Goal: Task Accomplishment & Management: Use online tool/utility

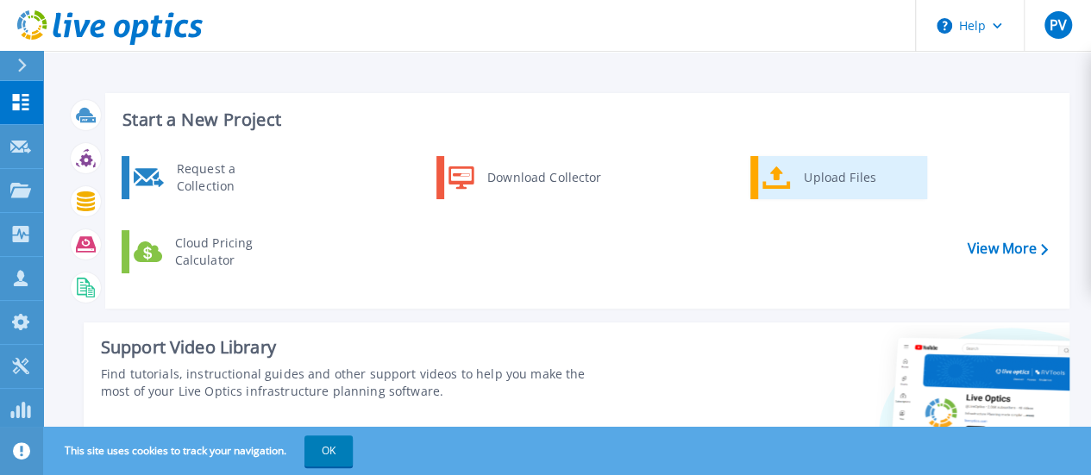
click at [832, 176] on div "Upload Files" at bounding box center [859, 177] width 128 height 34
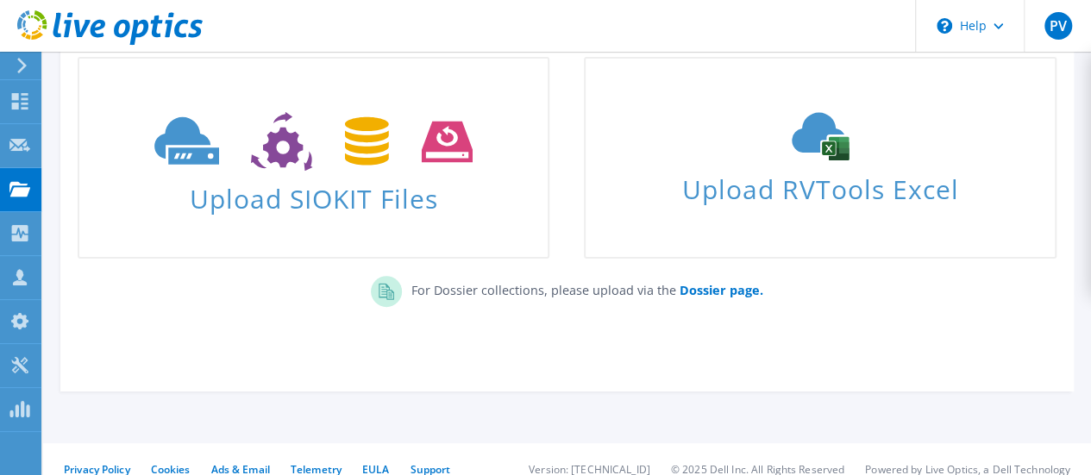
scroll to position [160, 0]
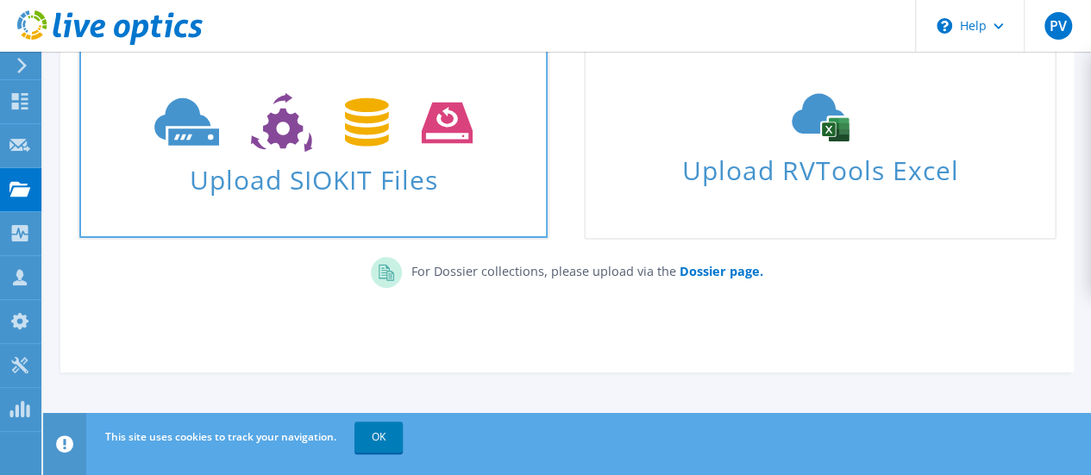
click at [347, 157] on span "Upload SIOKIT Files" at bounding box center [313, 174] width 468 height 37
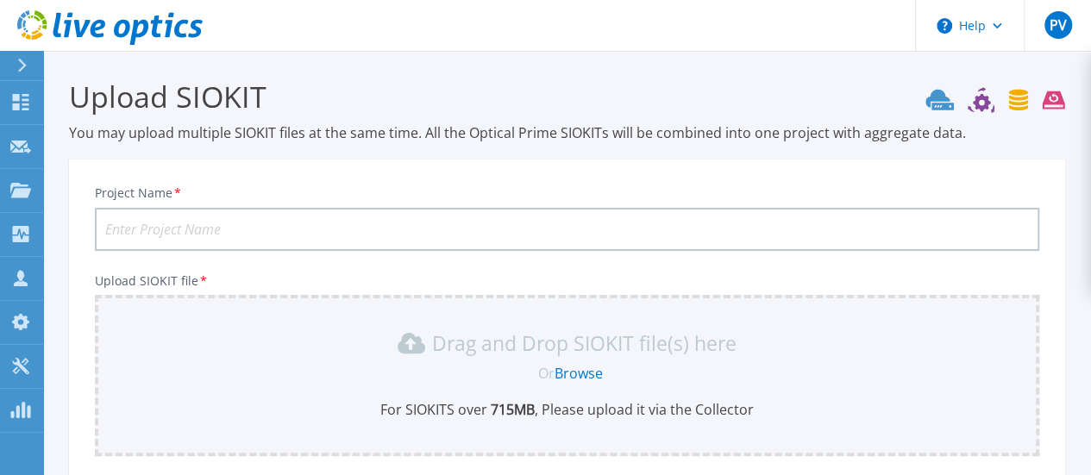
click at [216, 222] on input "Project Name *" at bounding box center [567, 229] width 944 height 43
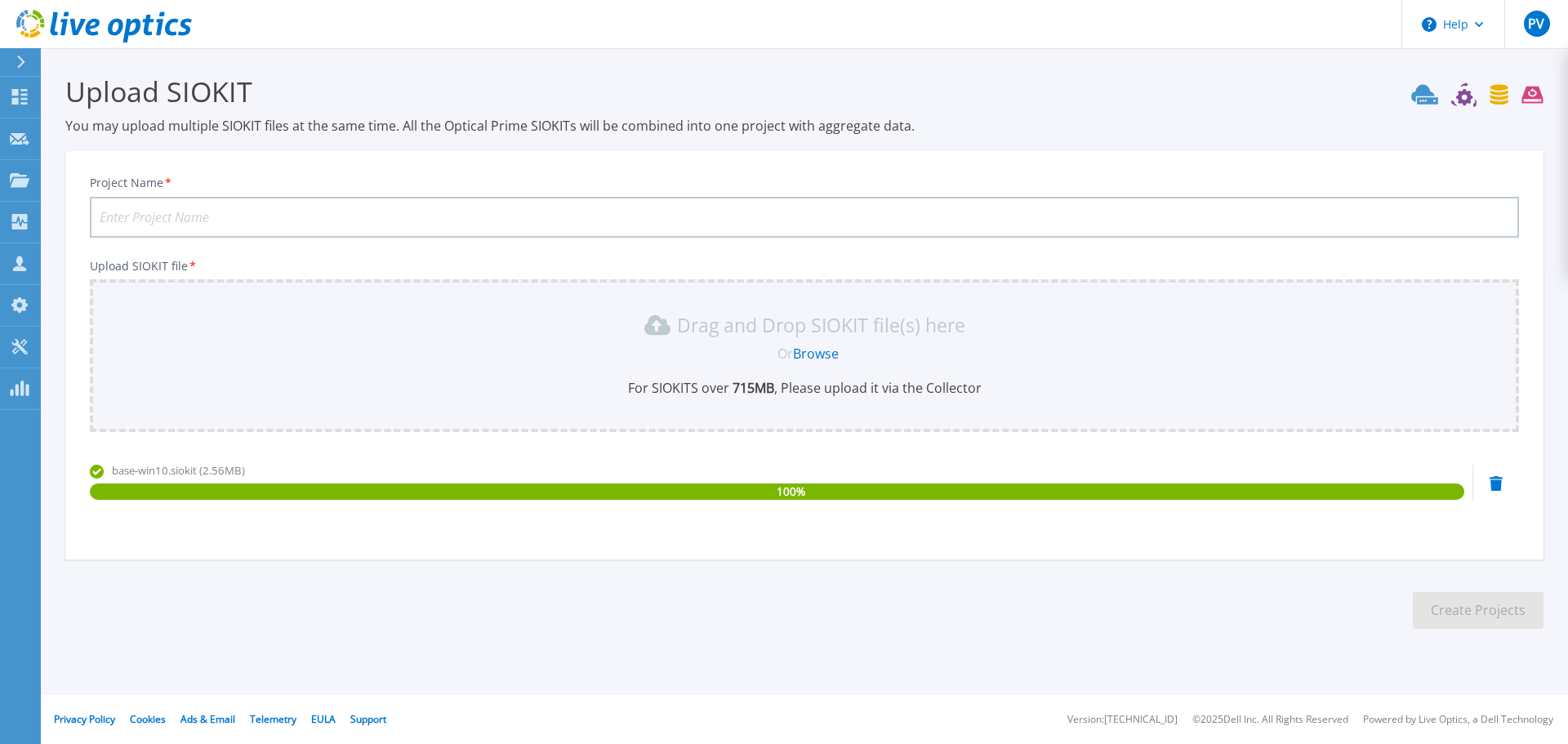
drag, startPoint x: 1221, startPoint y: 78, endPoint x: 1037, endPoint y: 110, distance: 186.8
click at [1044, 78] on h3 "Upload SIOKIT" at bounding box center [804, 92] width 1478 height 38
click at [508, 234] on input "Project Name *" at bounding box center [804, 217] width 1429 height 41
paste input "683799"
type input "683799"
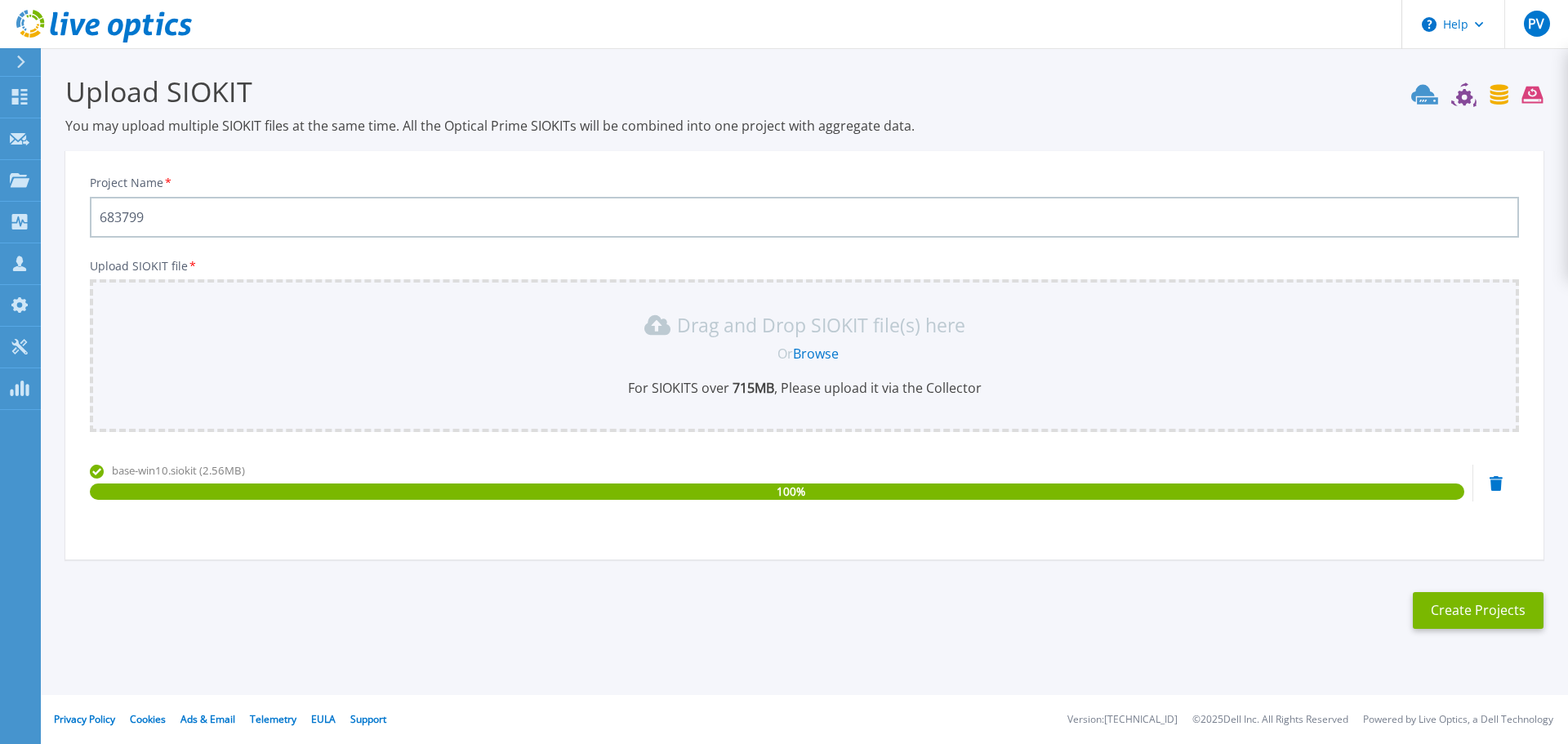
click at [819, 354] on link "Browse" at bounding box center [815, 353] width 45 height 18
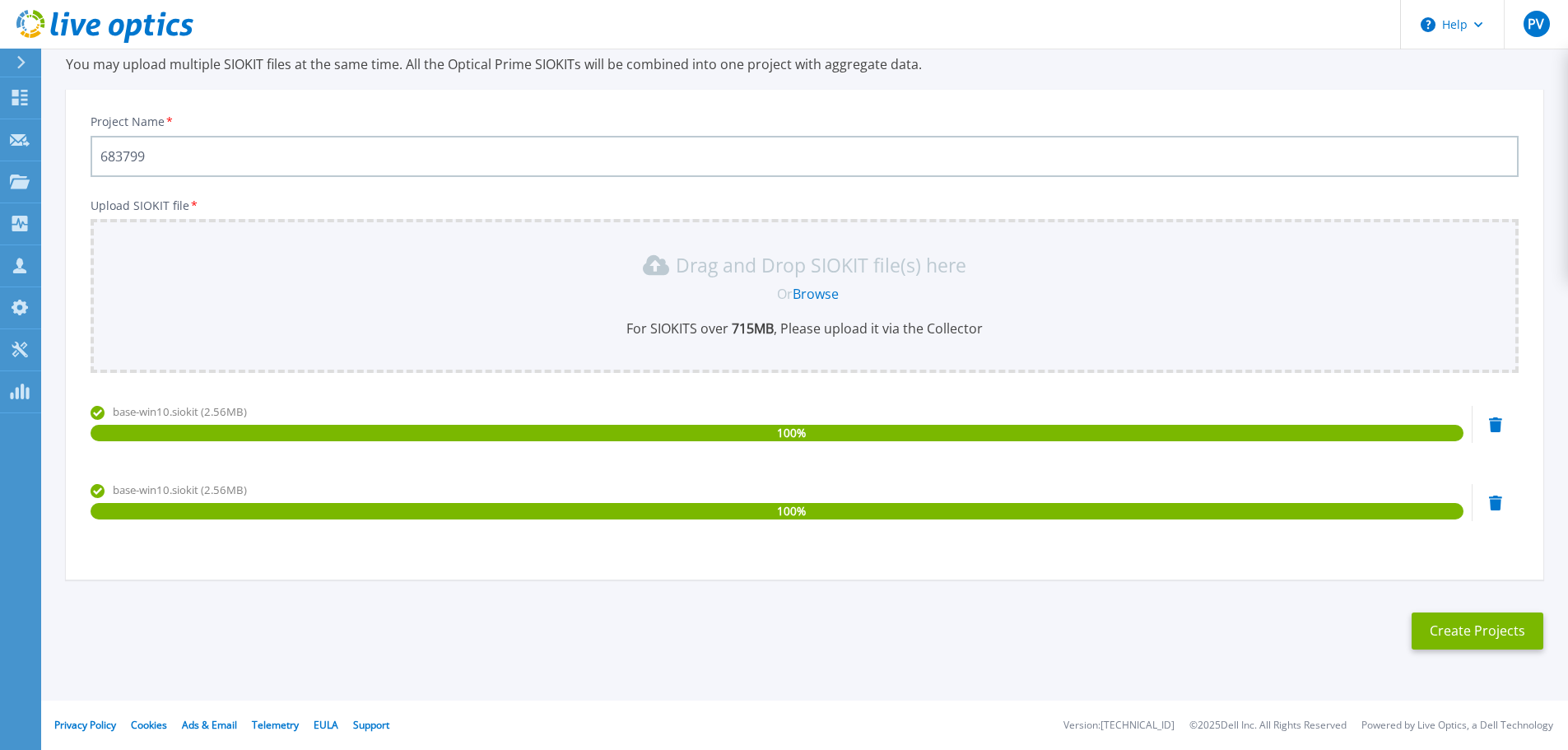
click at [1053, 452] on icon at bounding box center [1495, 503] width 13 height 15
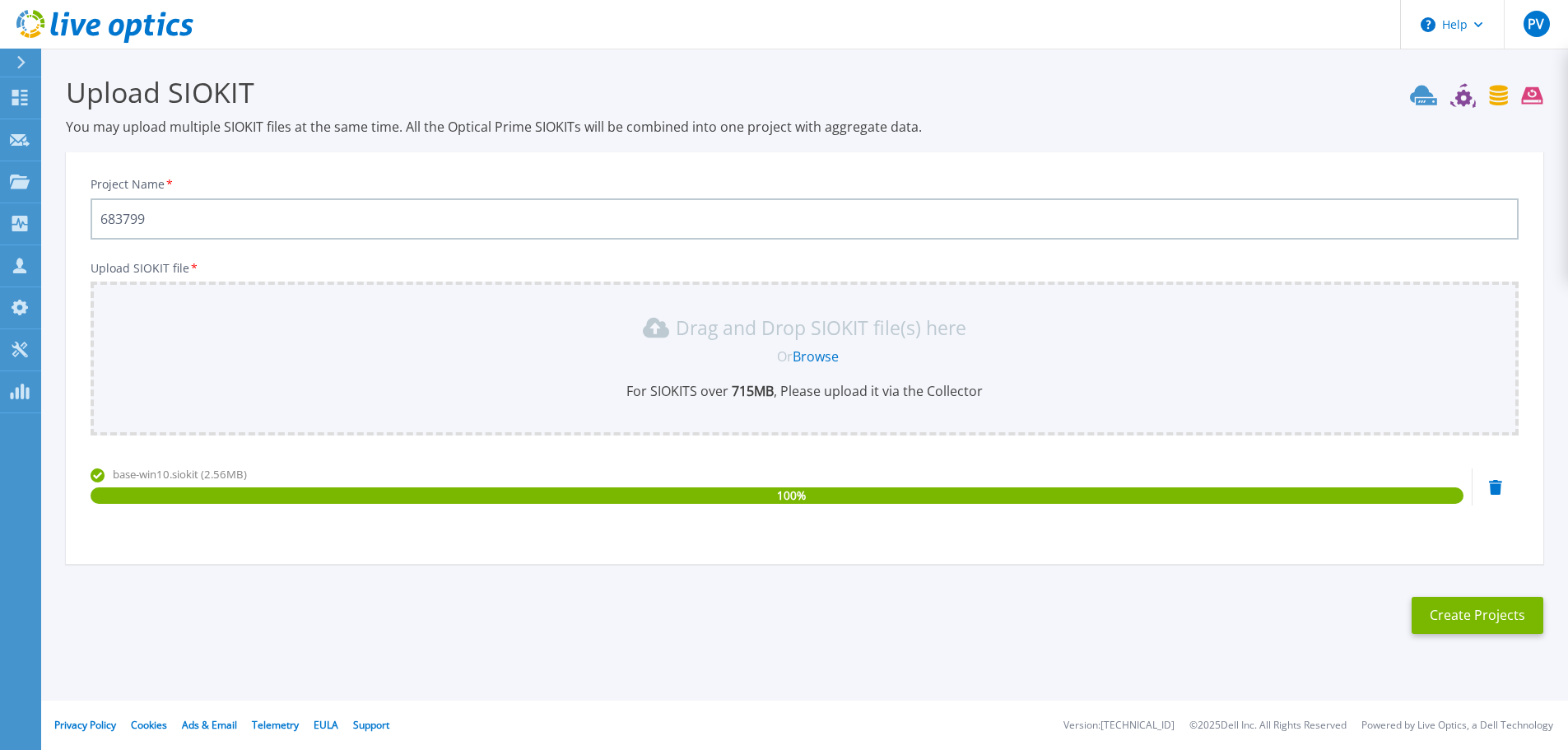
scroll to position [0, 0]
click at [1053, 452] on button "Create Projects" at bounding box center [1490, 615] width 132 height 37
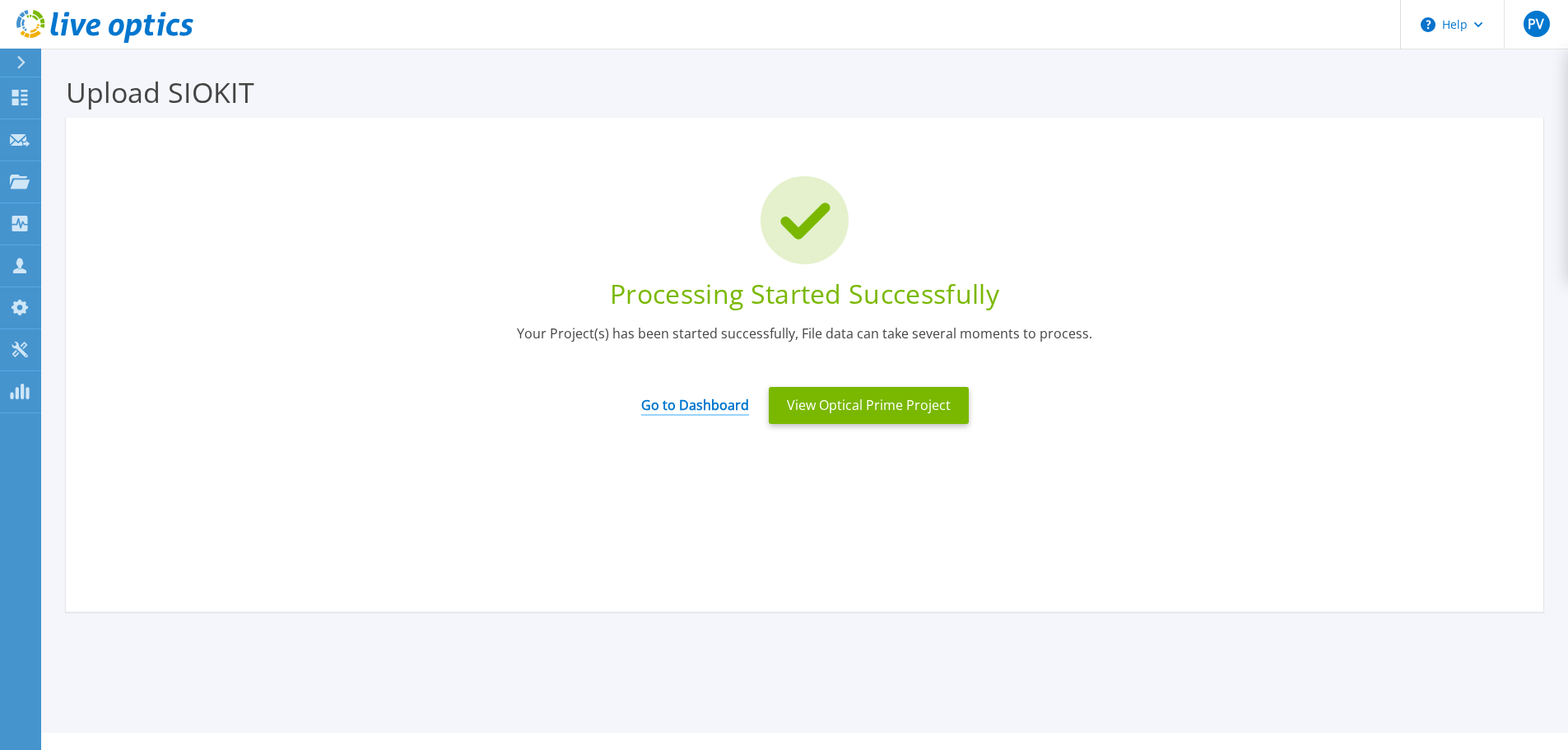
click at [729, 406] on link "Go to Dashboard" at bounding box center [695, 400] width 108 height 32
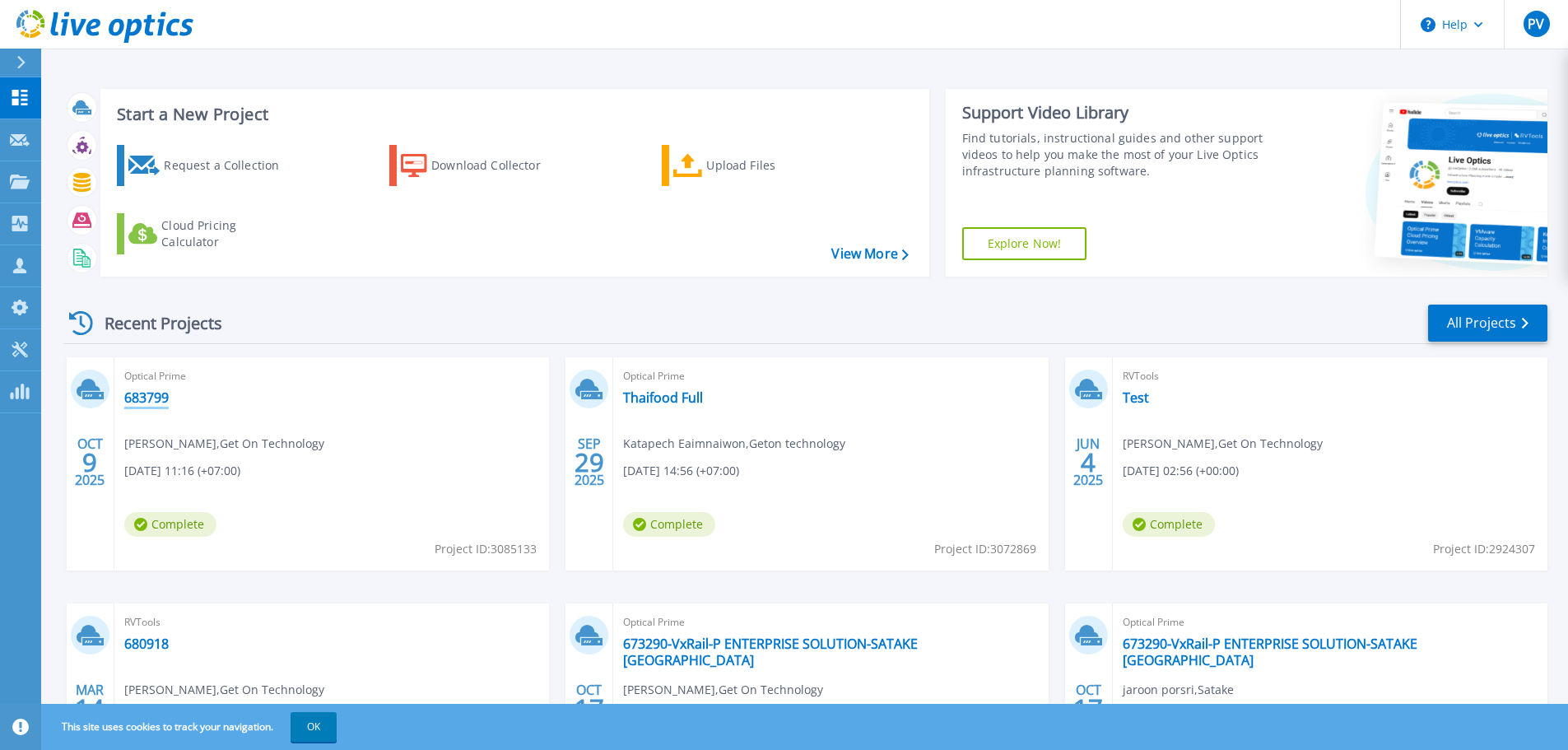
click at [133, 400] on link "683799" at bounding box center [146, 397] width 45 height 16
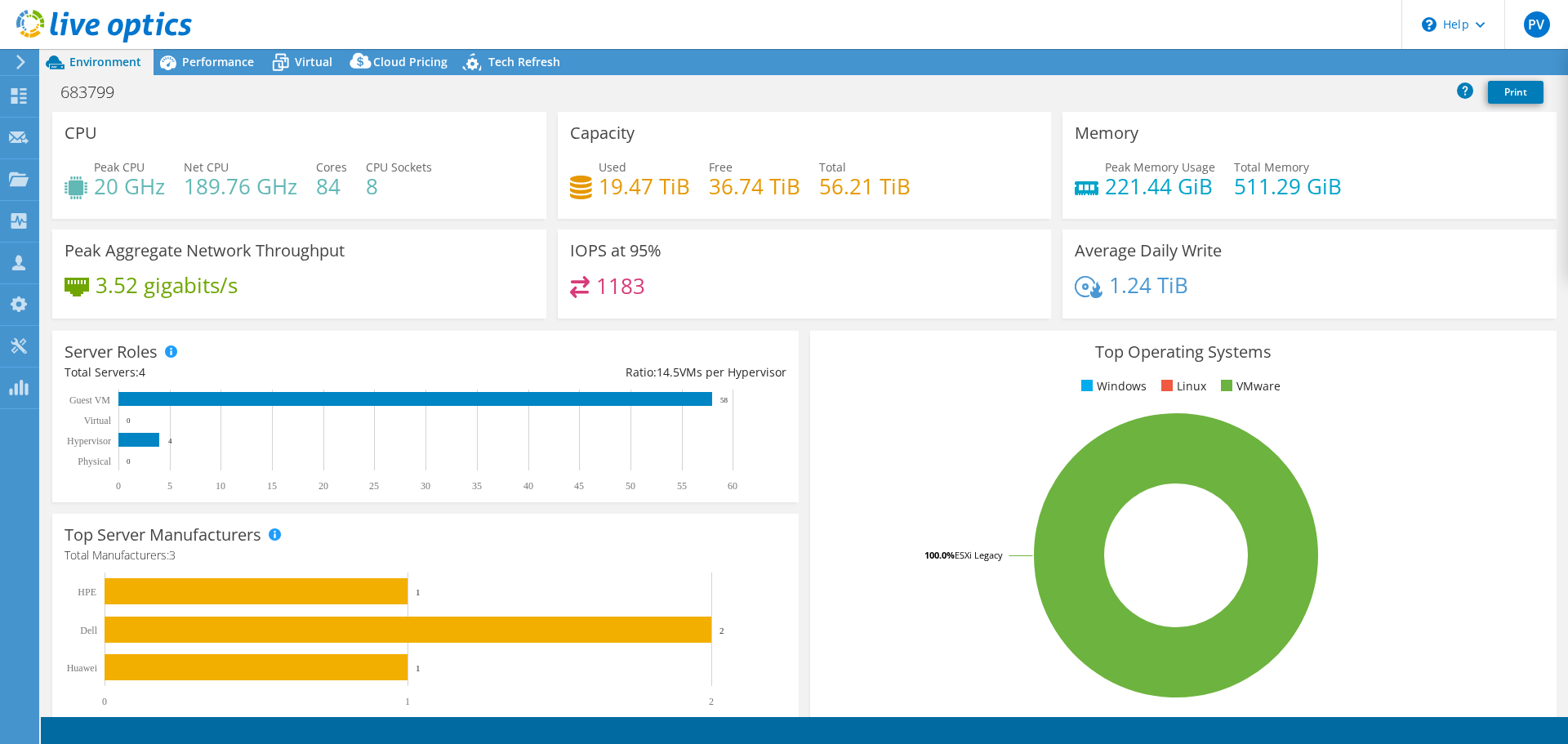
select select "USD"
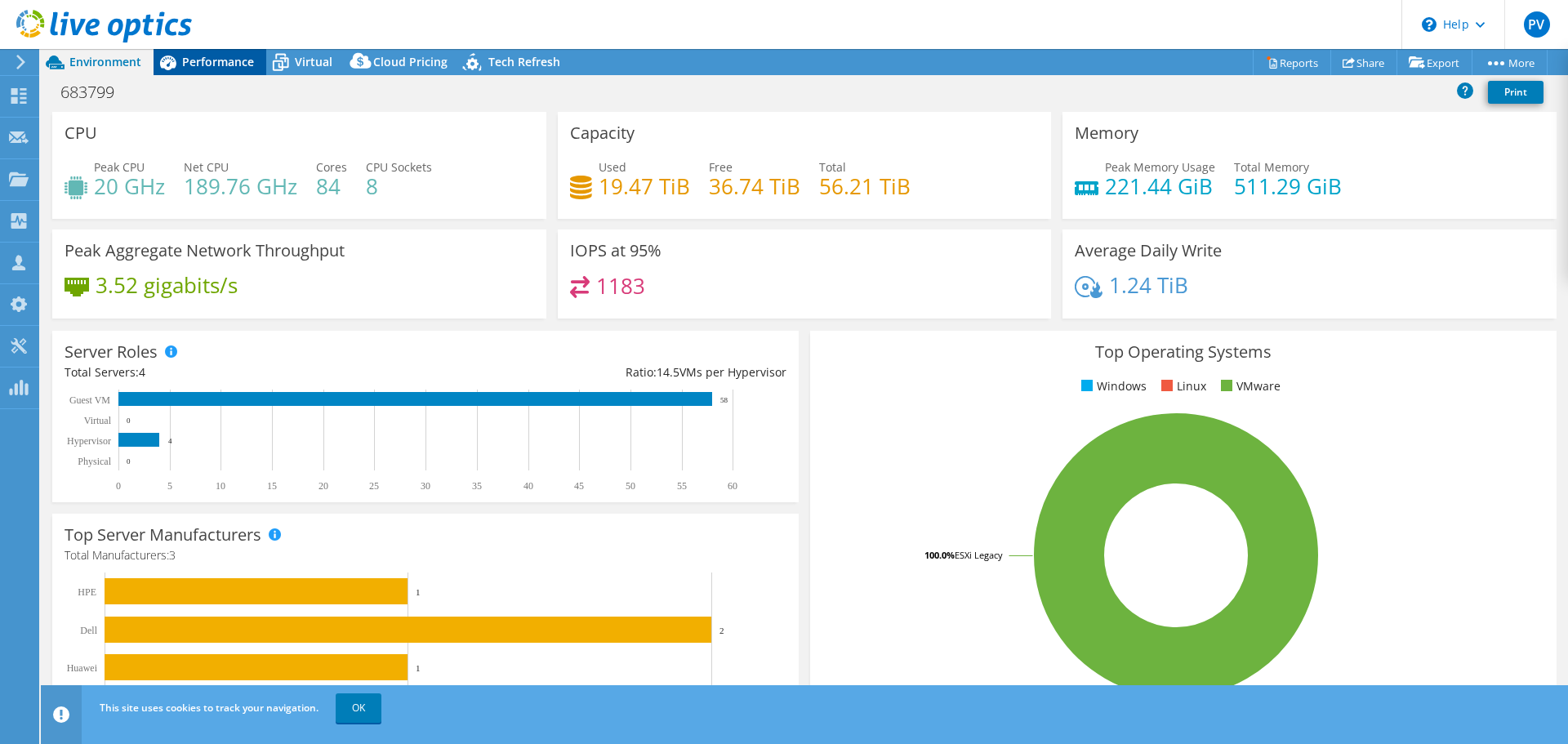
click at [201, 62] on span "Performance" at bounding box center [218, 62] width 72 height 15
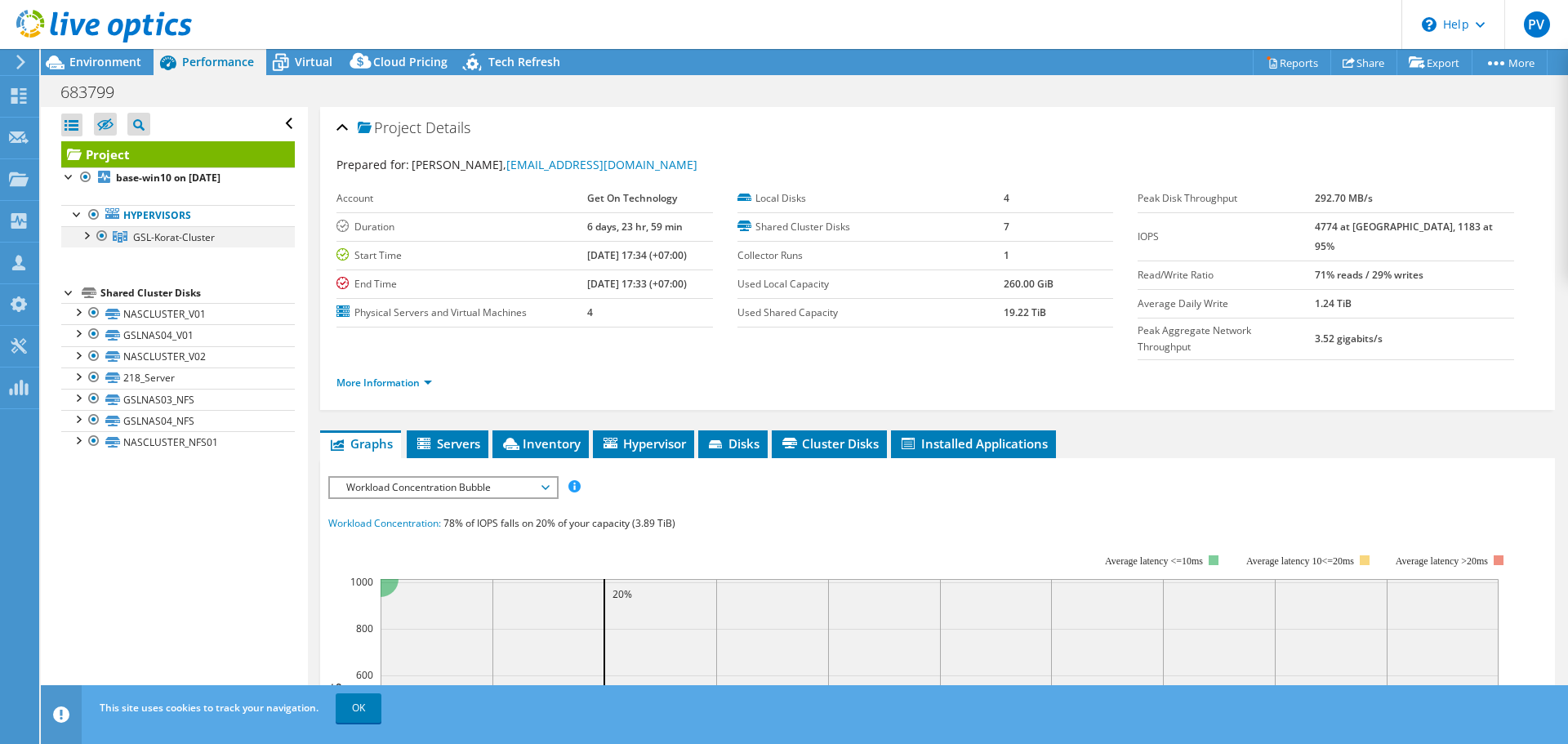
click at [86, 235] on div at bounding box center [85, 234] width 16 height 16
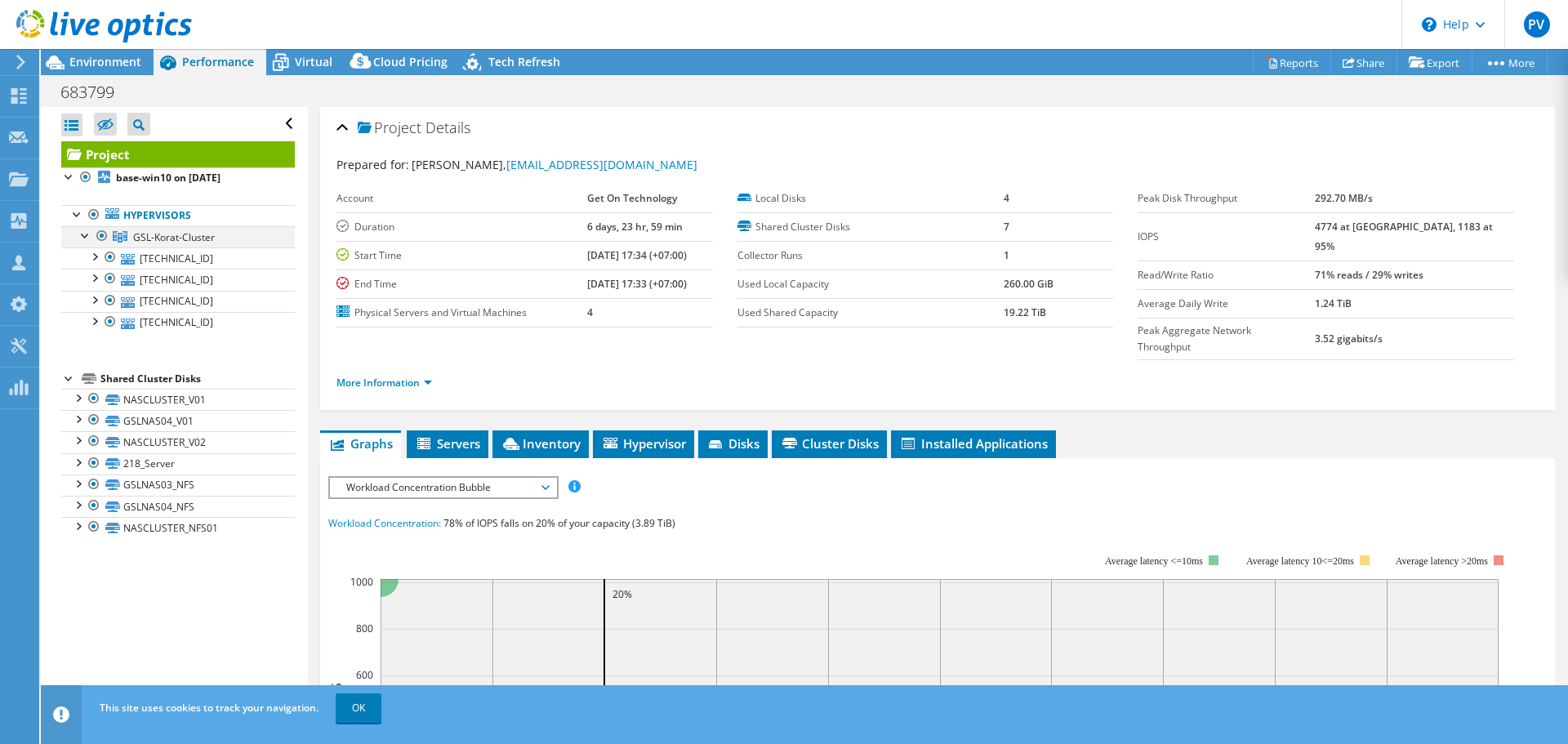
click at [86, 235] on div at bounding box center [85, 234] width 16 height 16
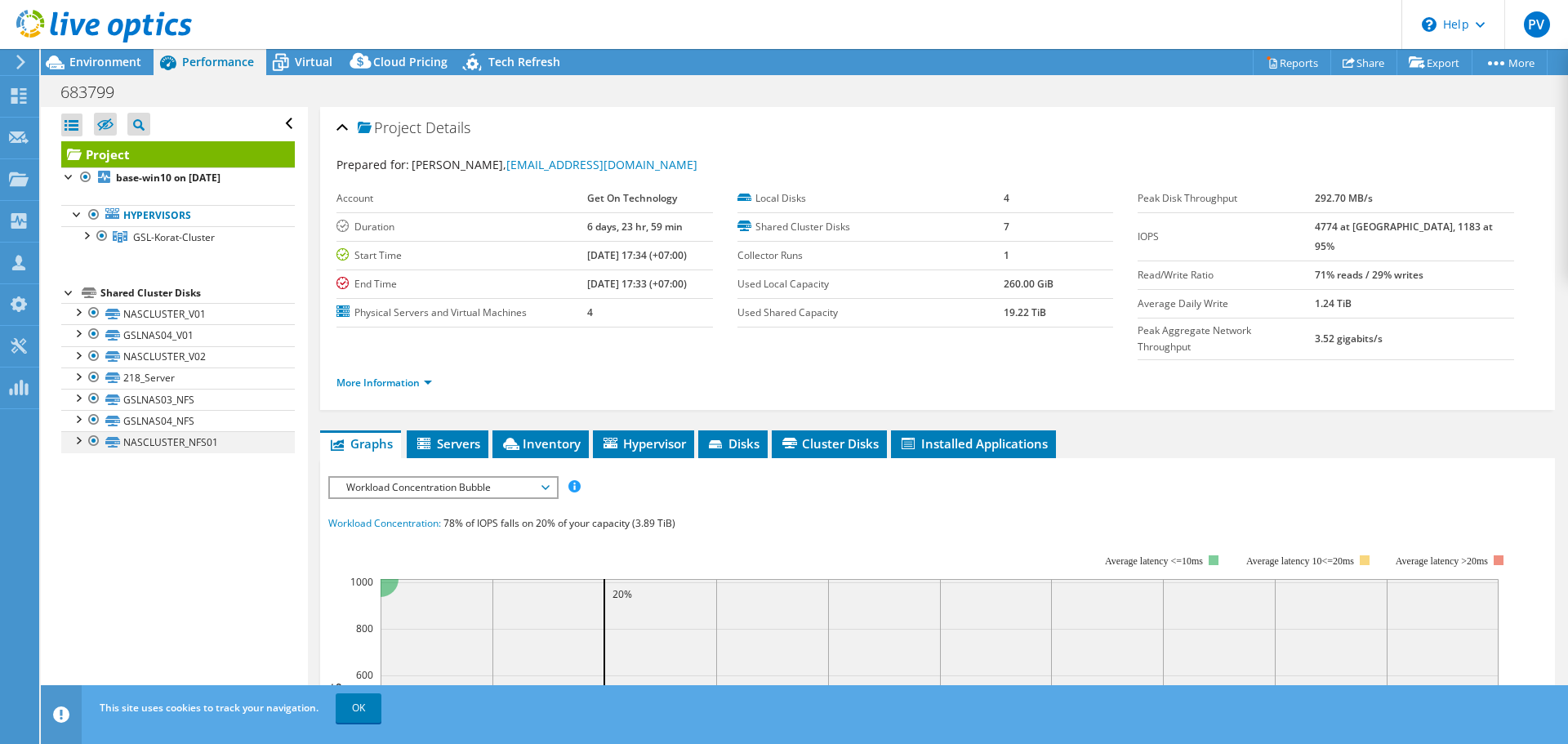
click at [74, 442] on div at bounding box center [77, 438] width 16 height 16
click at [78, 416] on div at bounding box center [77, 417] width 16 height 16
click at [80, 392] on div at bounding box center [77, 396] width 16 height 16
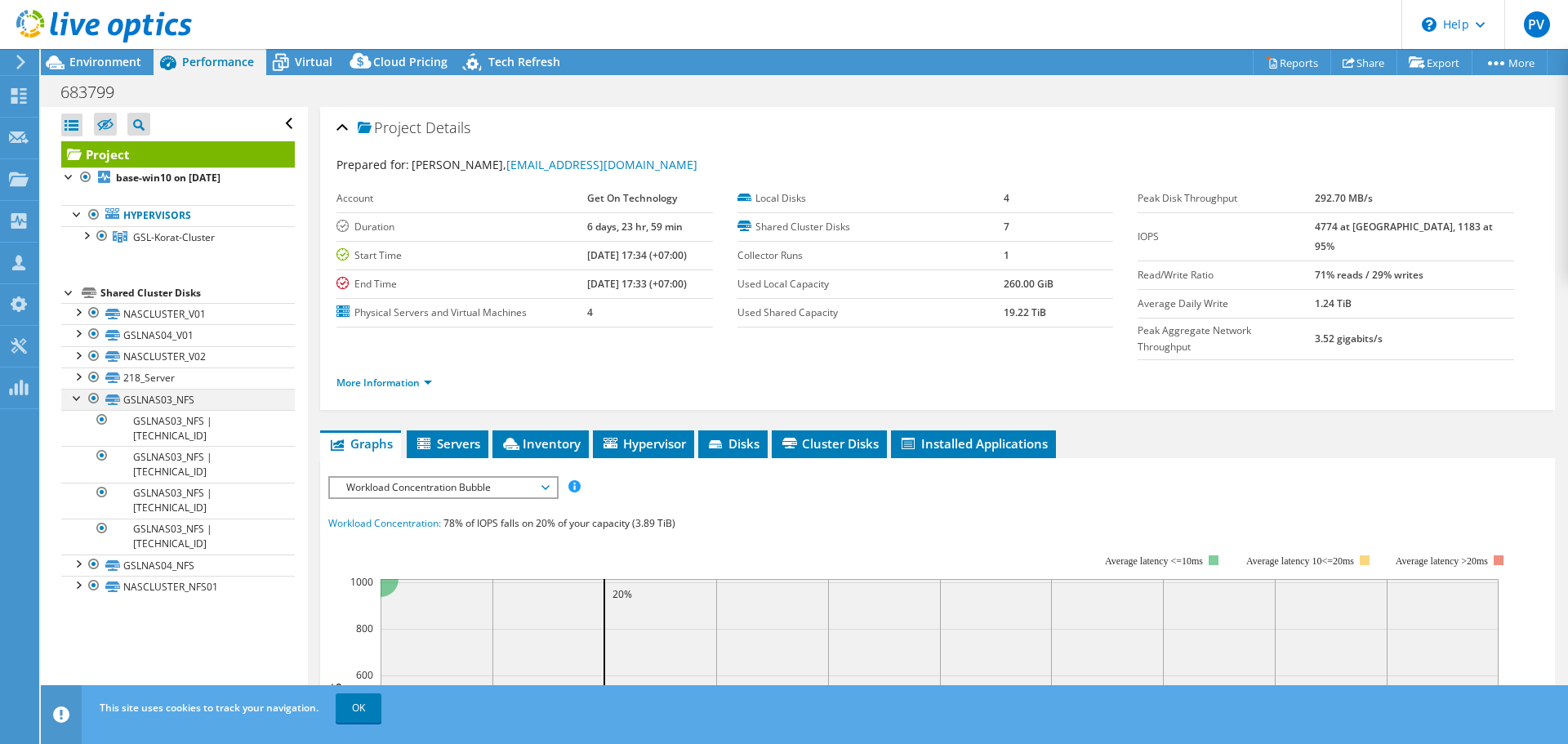
click at [80, 392] on div at bounding box center [77, 396] width 16 height 16
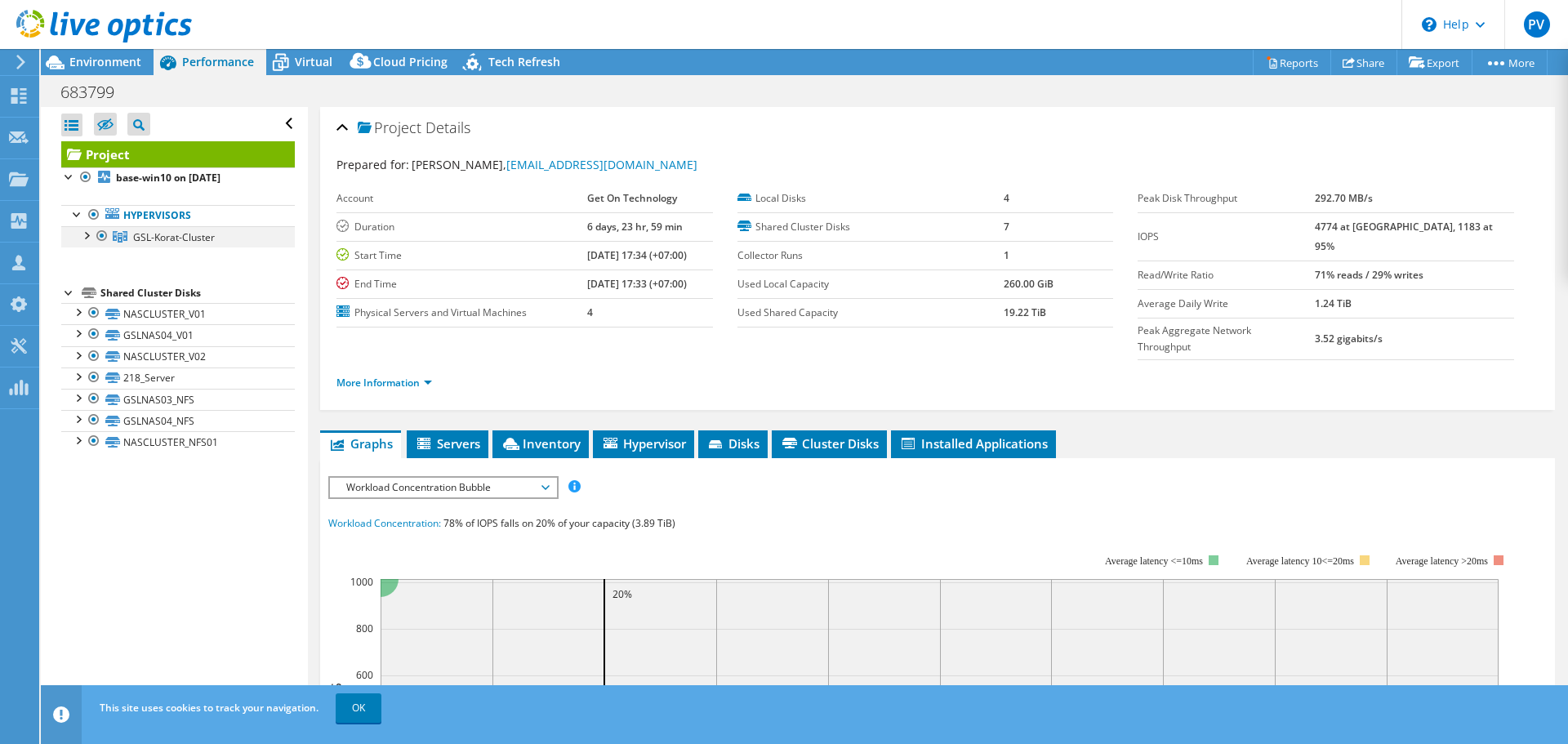
click at [84, 234] on div at bounding box center [85, 234] width 16 height 16
